Goal: Task Accomplishment & Management: Use online tool/utility

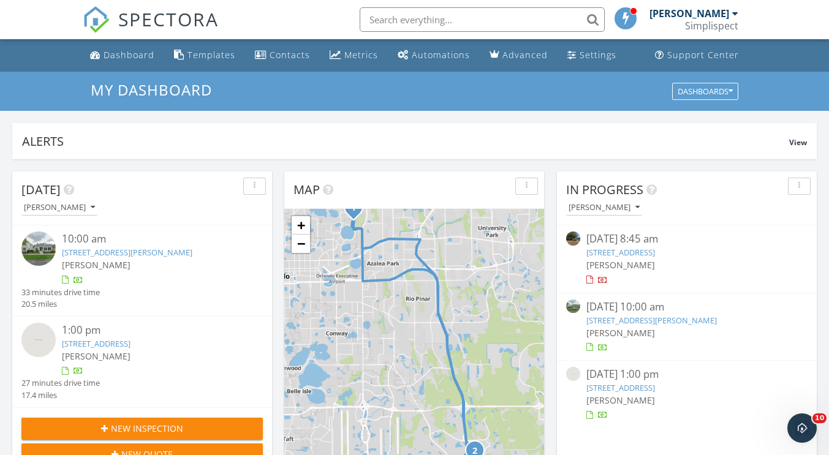
scroll to position [61, 0]
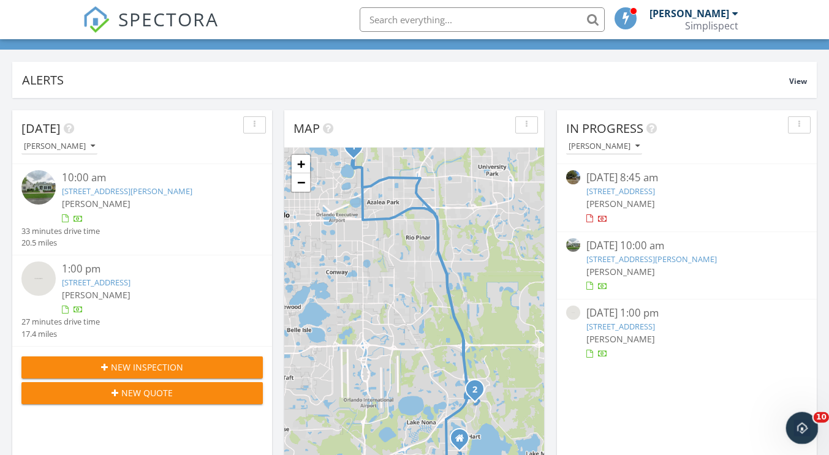
click at [801, 428] on icon "Open Intercom Messenger" at bounding box center [800, 427] width 9 height 10
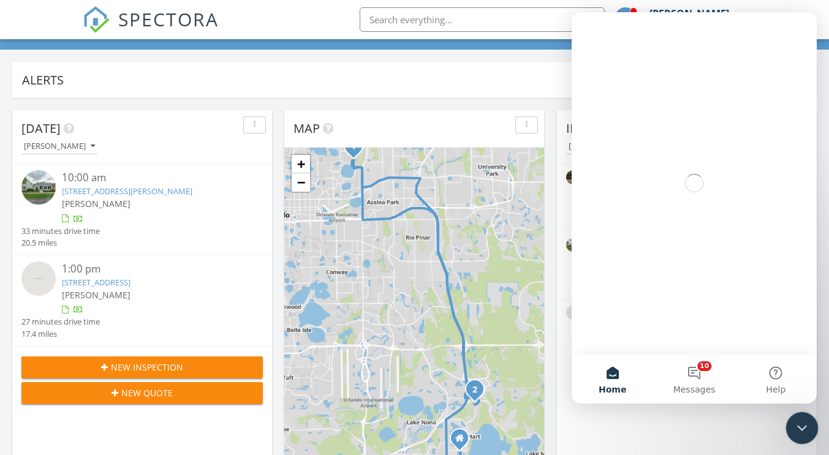
scroll to position [0, 0]
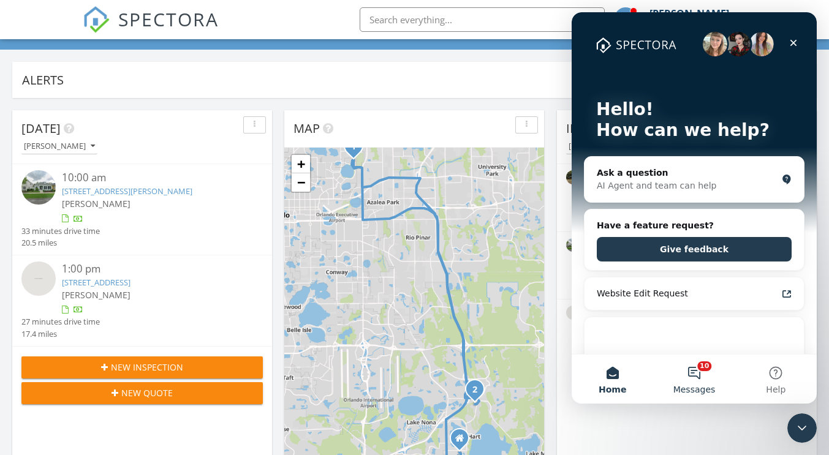
click at [700, 382] on button "10 Messages" at bounding box center [693, 379] width 81 height 49
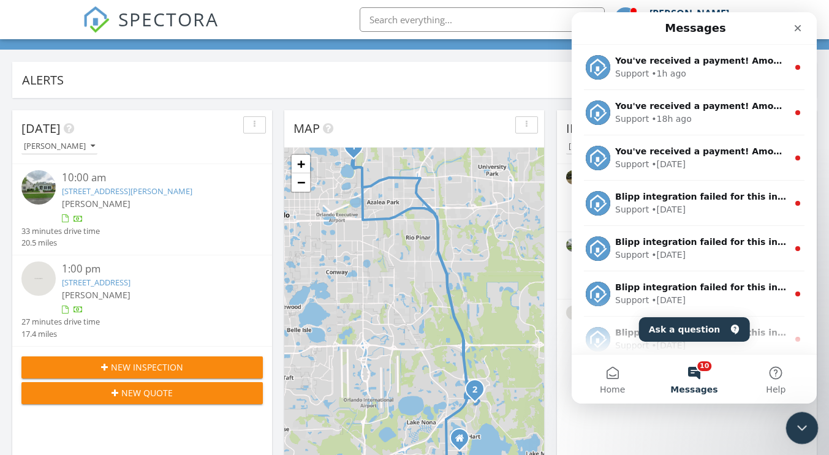
click at [795, 428] on icon "Close Intercom Messenger" at bounding box center [800, 426] width 15 height 15
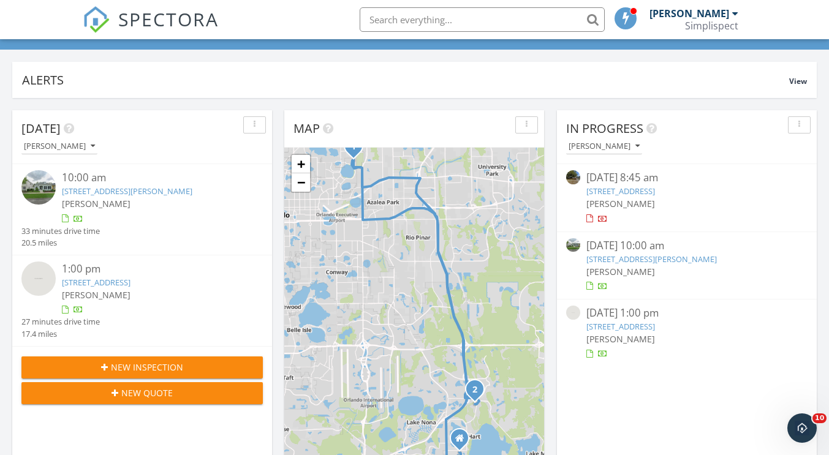
click at [638, 432] on div "In Progress Jesse Hastings 09/26/25 8:45 am 6421 Stockbridge Ave, Belle Isle, F…" at bounding box center [687, 287] width 260 height 355
click at [127, 190] on link "[STREET_ADDRESS][PERSON_NAME]" at bounding box center [127, 191] width 131 height 11
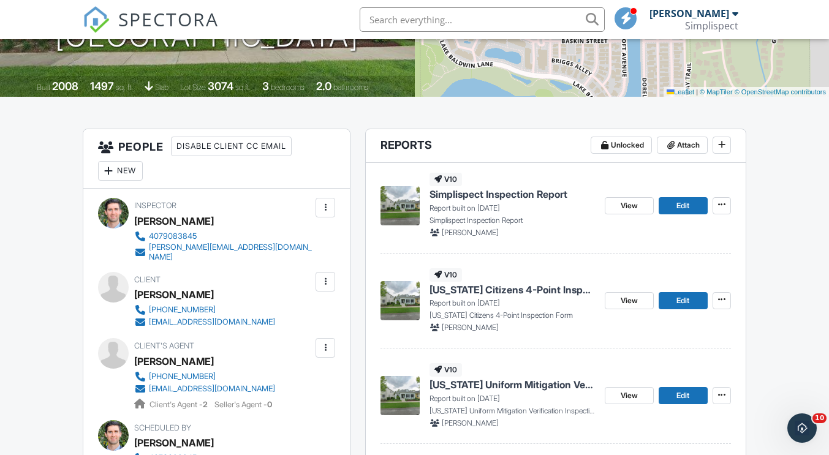
scroll to position [245, 0]
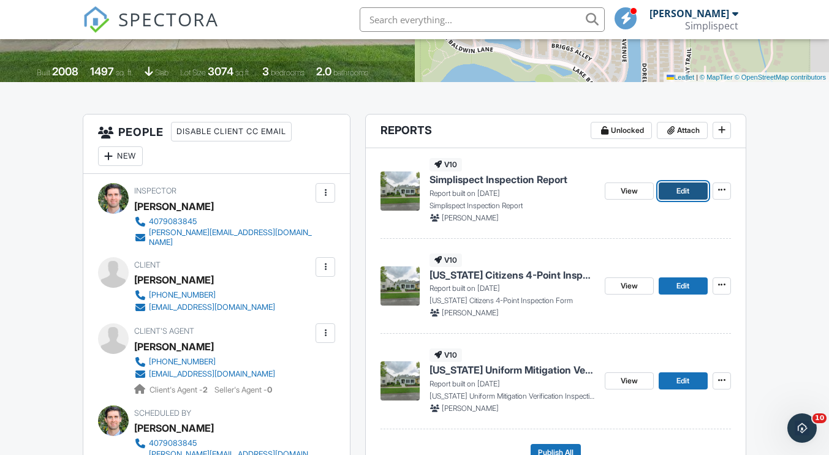
click at [675, 194] on link "Edit" at bounding box center [683, 191] width 49 height 17
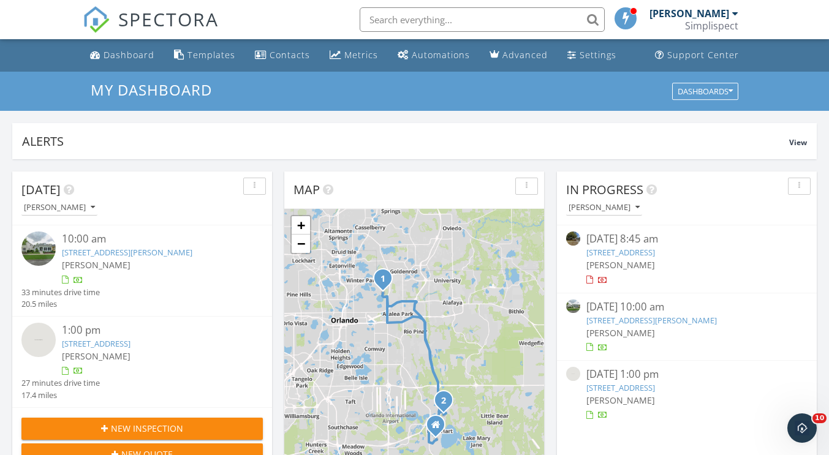
click at [120, 251] on link "3018 Carmello Ave, Orlando, FL 32814" at bounding box center [127, 252] width 131 height 11
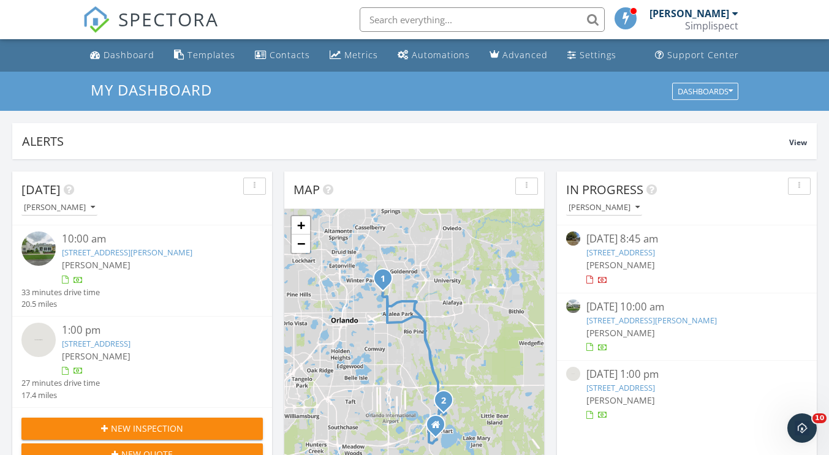
click at [158, 252] on link "[STREET_ADDRESS][PERSON_NAME]" at bounding box center [127, 252] width 131 height 11
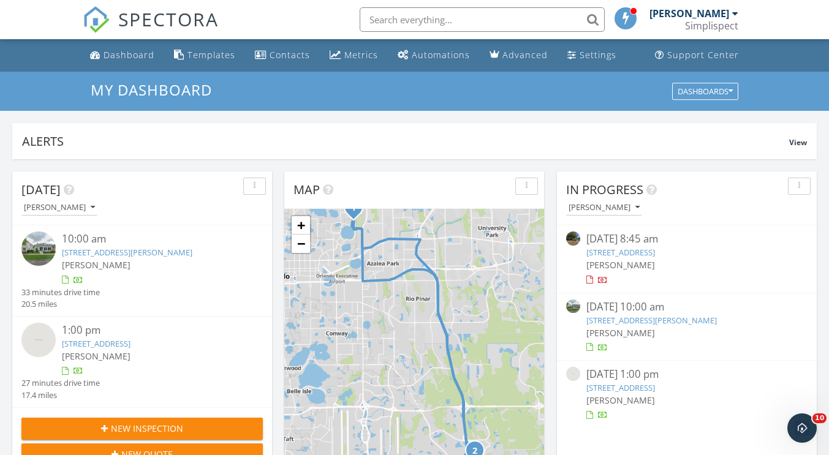
click at [131, 341] on link "[STREET_ADDRESS]" at bounding box center [96, 343] width 69 height 11
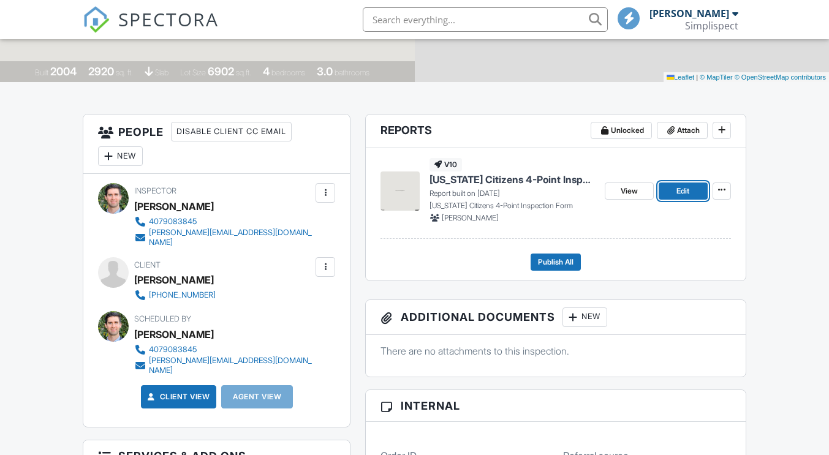
click at [674, 189] on link "Edit" at bounding box center [683, 191] width 49 height 17
